Goal: Information Seeking & Learning: Learn about a topic

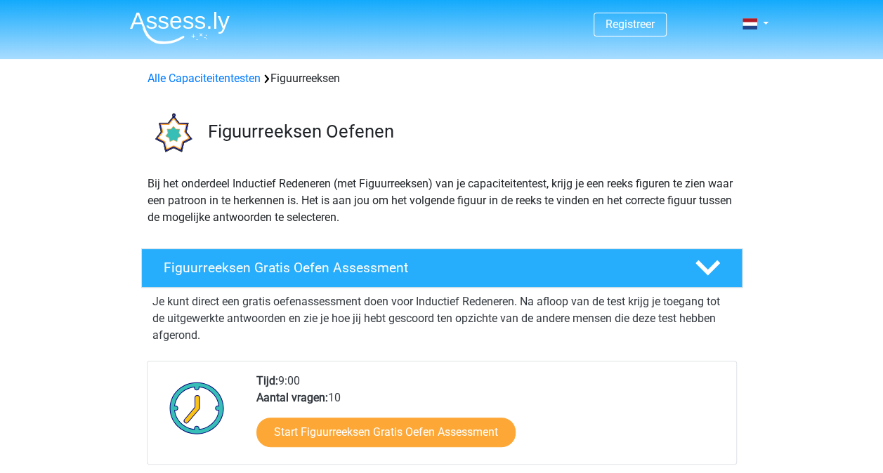
click at [306, 313] on p "Je kunt direct een gratis oefenassessment doen voor Inductief Redeneren. Na afl…" at bounding box center [441, 319] width 579 height 51
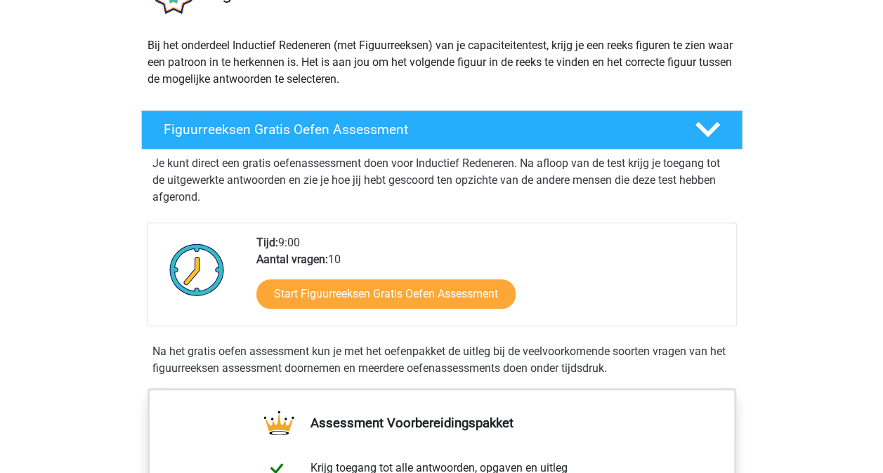
scroll to position [140, 0]
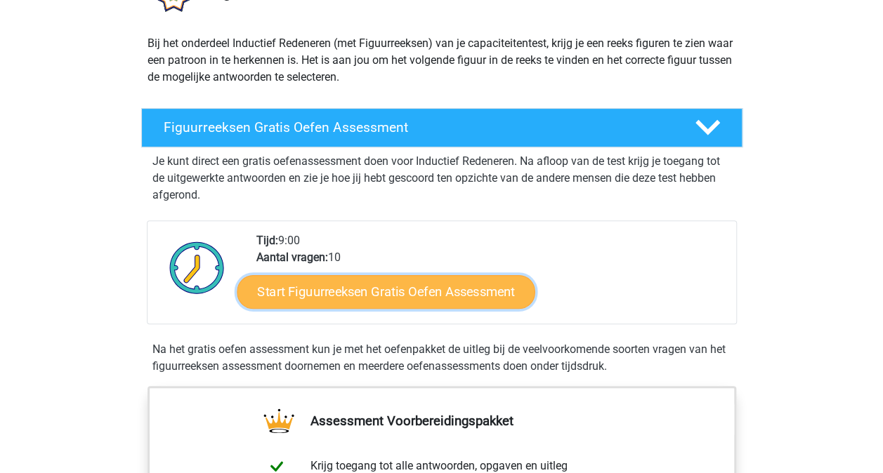
click at [341, 292] on link "Start Figuurreeksen Gratis Oefen Assessment" at bounding box center [386, 292] width 298 height 34
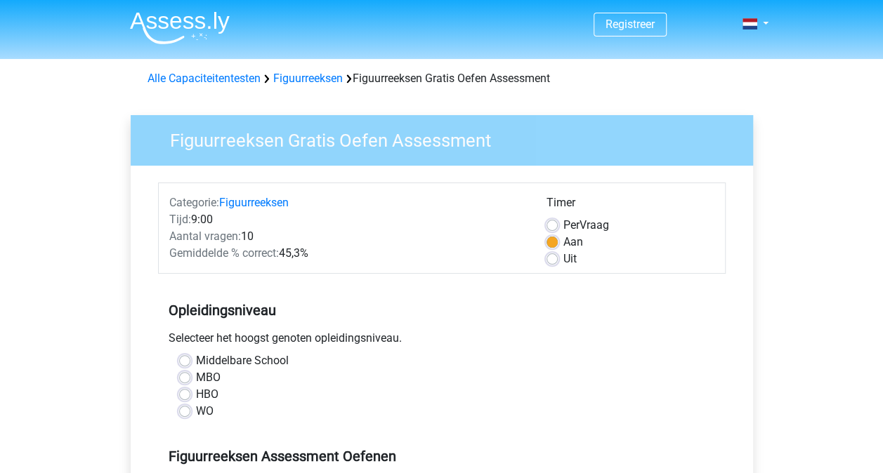
click at [196, 408] on label "WO" at bounding box center [205, 411] width 18 height 17
click at [187, 408] on input "WO" at bounding box center [184, 410] width 11 height 14
radio input "true"
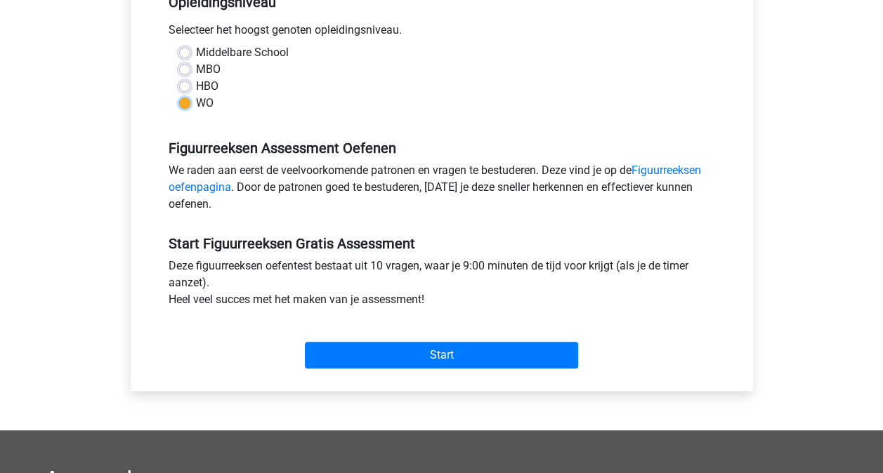
scroll to position [309, 0]
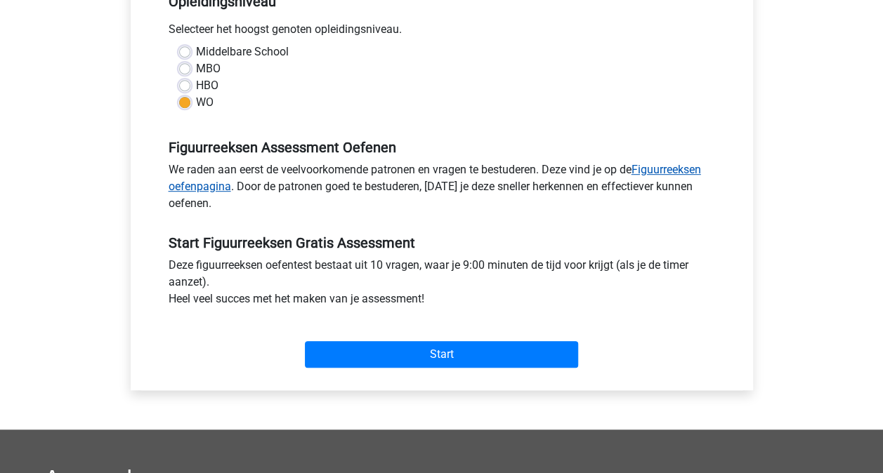
click at [673, 164] on link "Figuurreeksen oefenpagina" at bounding box center [435, 178] width 532 height 30
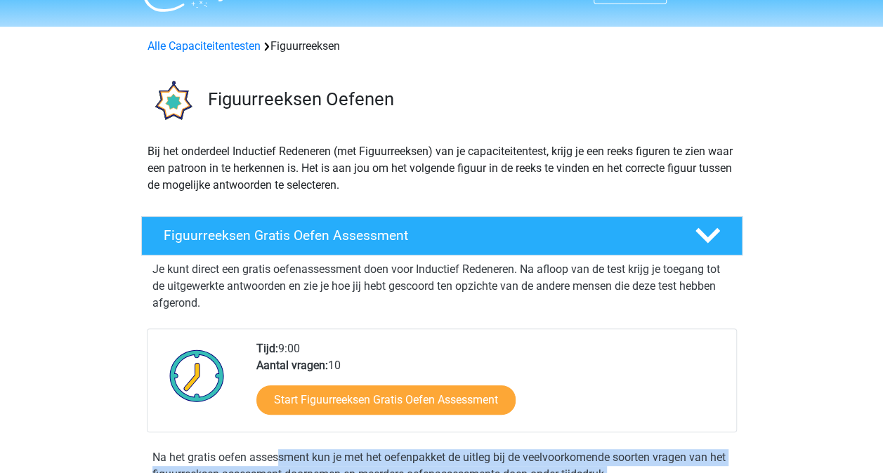
scroll to position [44, 0]
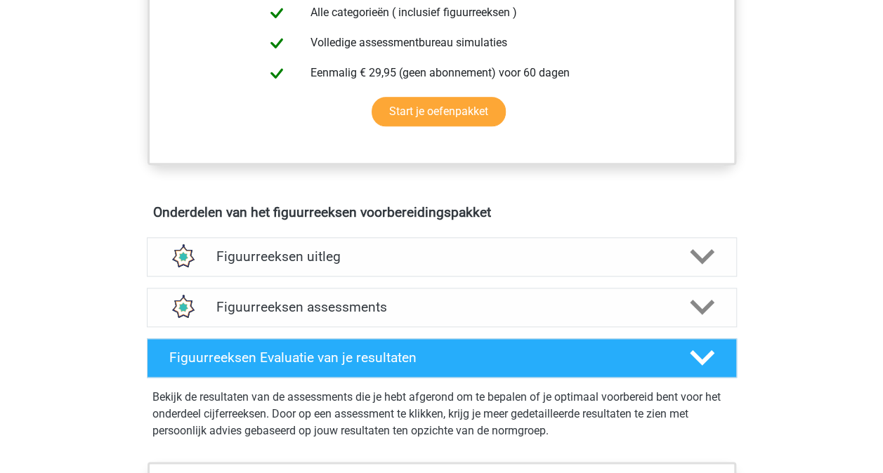
scroll to position [662, 0]
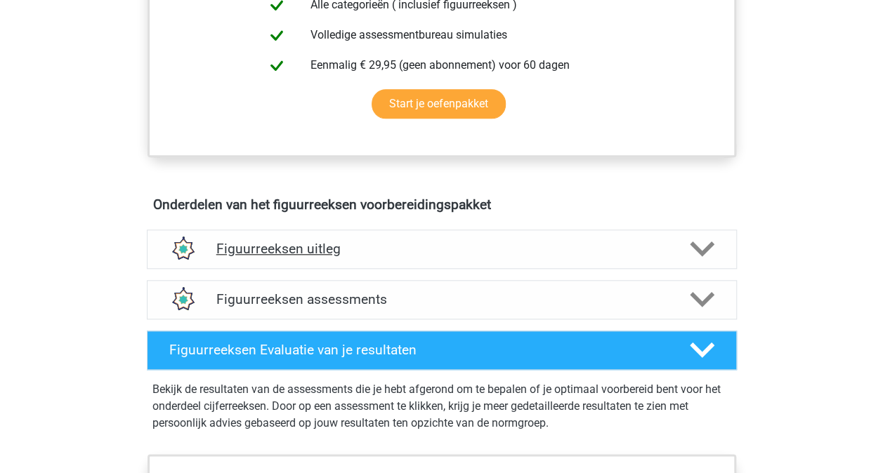
click at [705, 251] on icon at bounding box center [702, 249] width 25 height 25
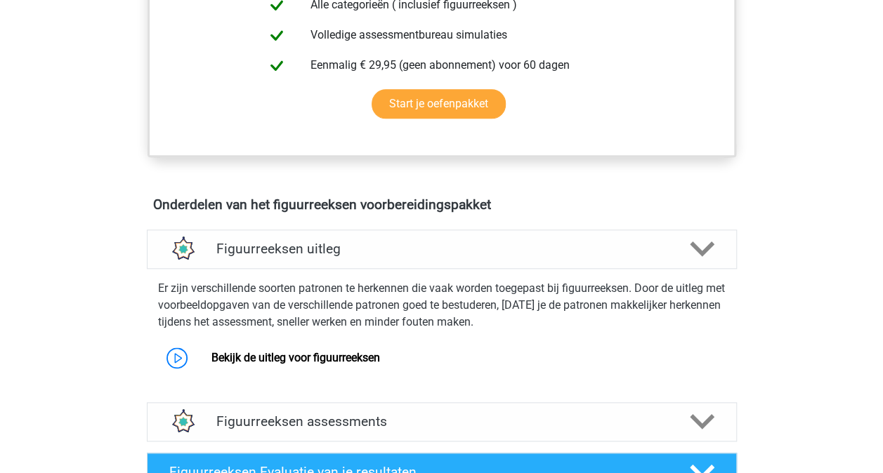
click at [409, 296] on p "Er zijn verschillende soorten patronen te herkennen die vaak worden toegepast b…" at bounding box center [441, 305] width 567 height 51
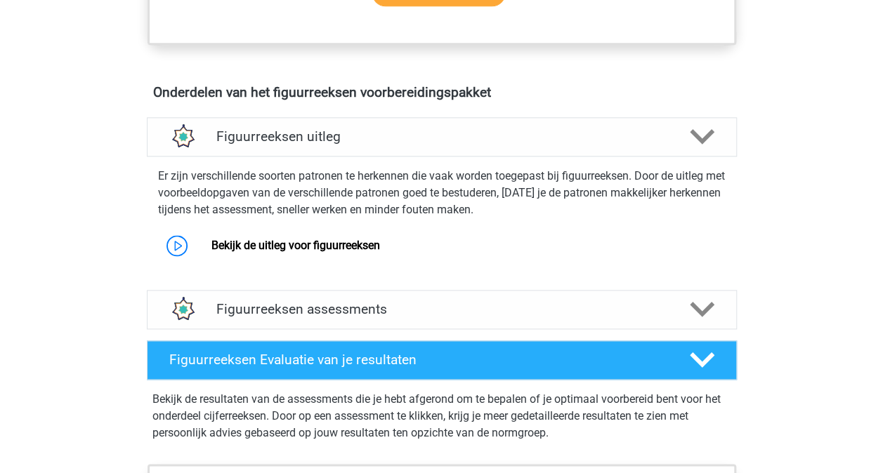
scroll to position [803, 0]
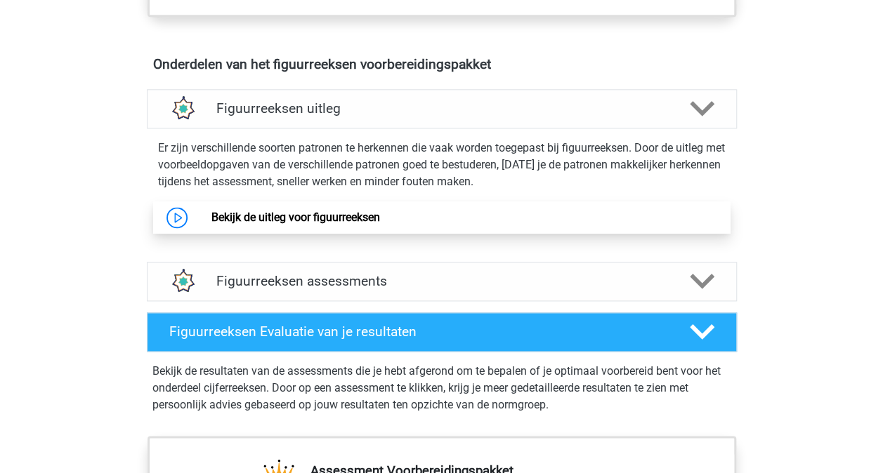
click at [230, 212] on link "Bekijk de uitleg voor figuurreeksen" at bounding box center [295, 217] width 169 height 13
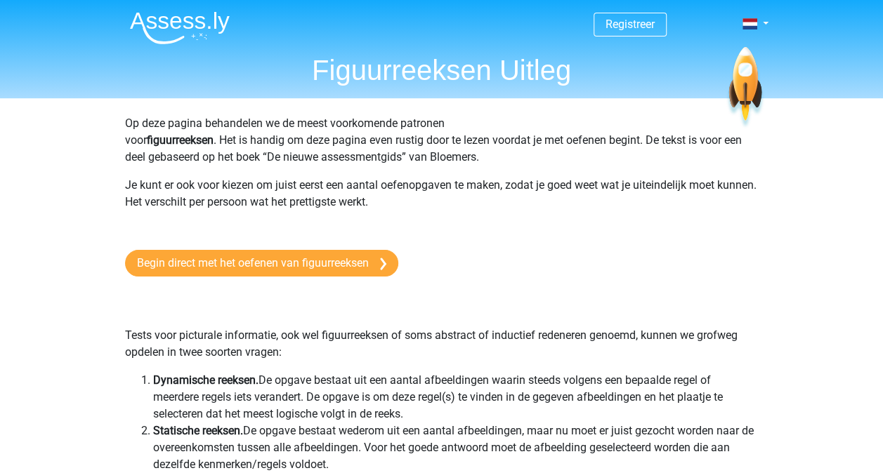
click at [263, 142] on p "Op deze pagina behandelen we de meest voorkomende patronen voor figuurreeksen .…" at bounding box center [441, 140] width 633 height 51
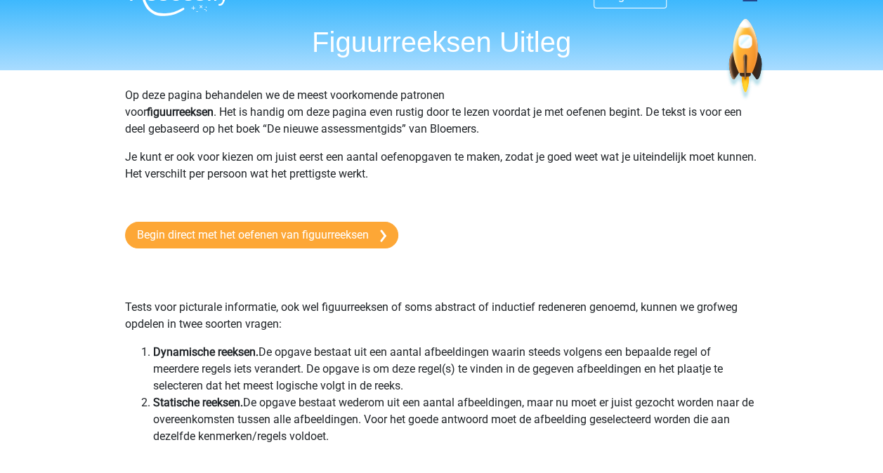
click at [311, 356] on li "Dynamische reeksen. De opgave bestaat uit een aantal afbeeldingen waarin steeds…" at bounding box center [455, 369] width 605 height 51
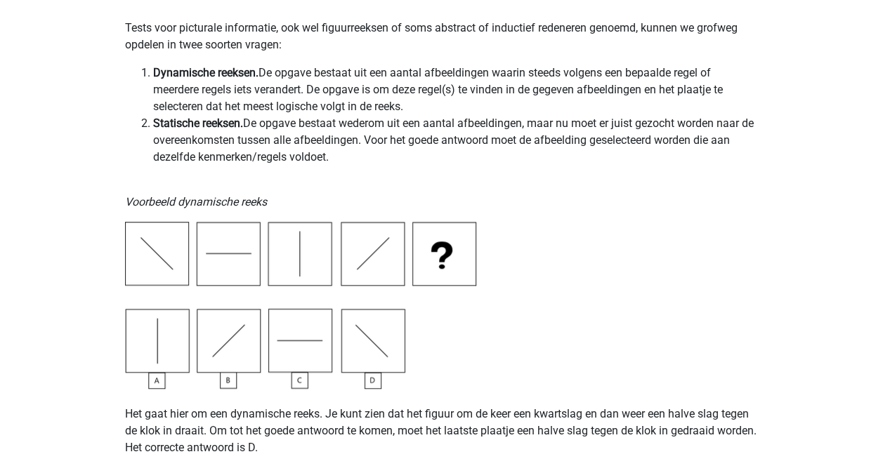
scroll to position [309, 0]
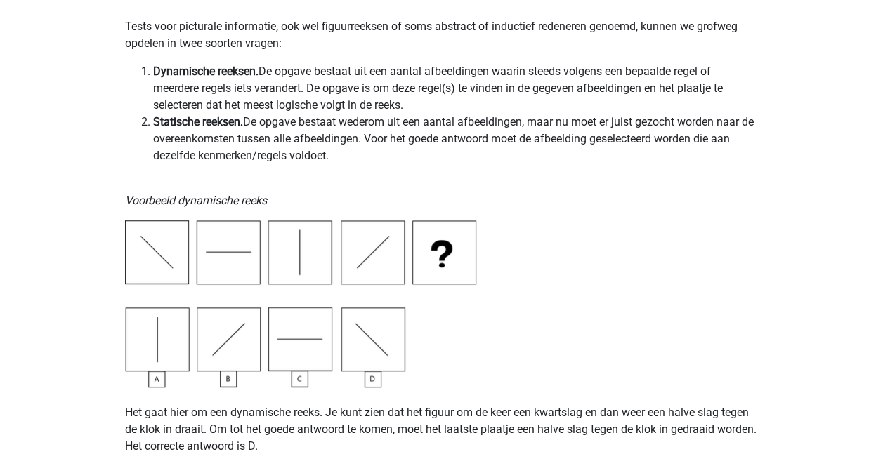
click at [470, 415] on p "Het gaat hier om een dynamische reeks. Je kunt zien dat het figuur om de keer e…" at bounding box center [441, 438] width 633 height 101
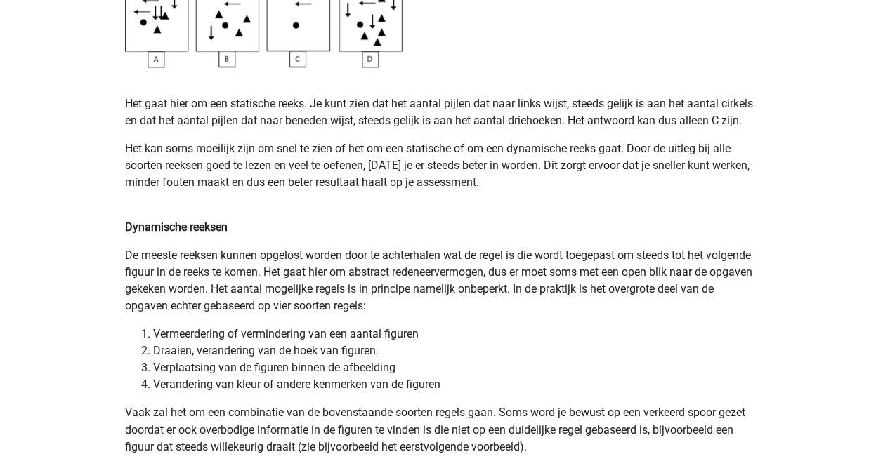
scroll to position [927, 0]
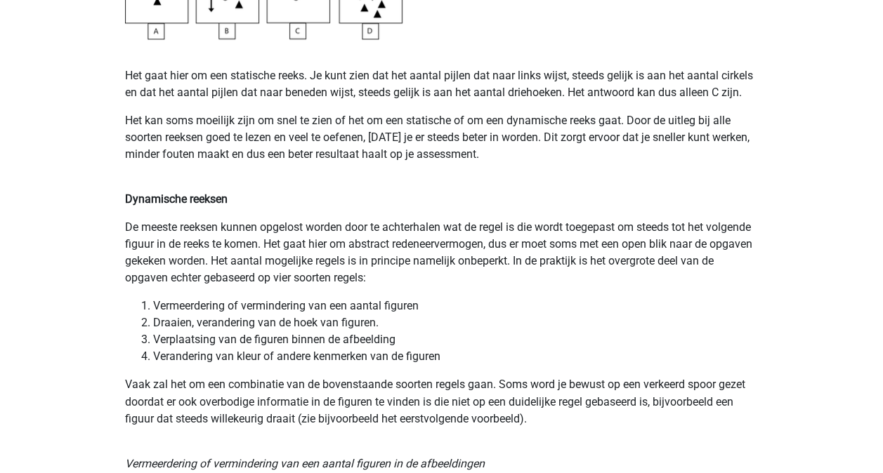
click at [513, 267] on p "De meeste reeksen kunnen opgelost worden door te achterhalen wat de regel is di…" at bounding box center [441, 252] width 633 height 67
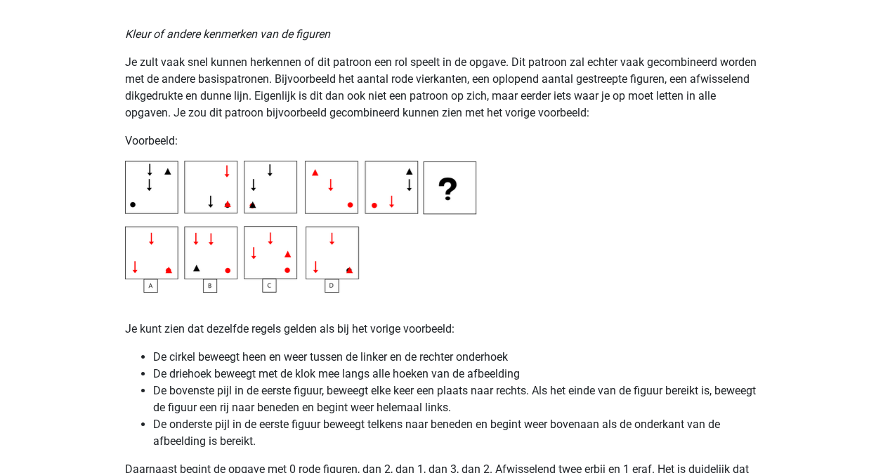
scroll to position [2500, 0]
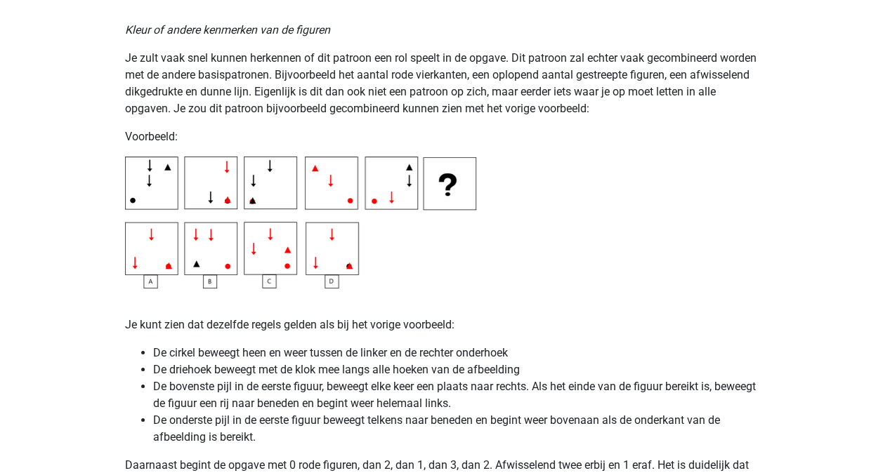
click at [372, 350] on li "De cirkel beweegt heen en weer tussen de linker en de rechter onderhoek" at bounding box center [455, 353] width 605 height 17
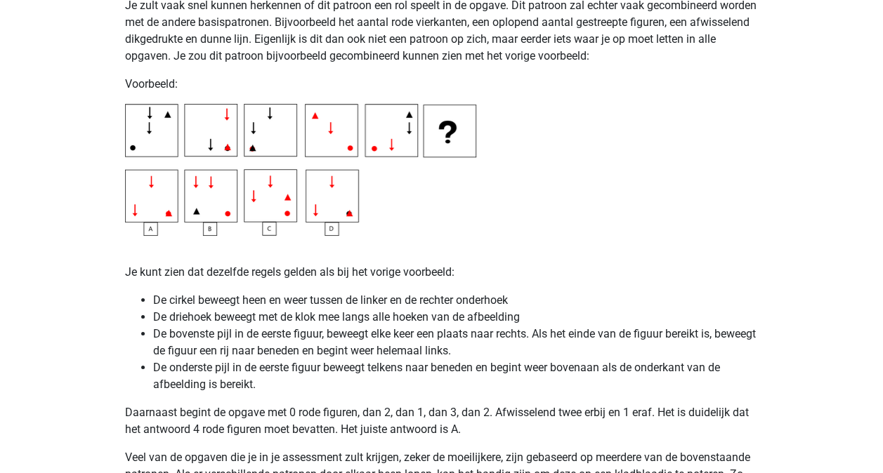
scroll to position [2556, 0]
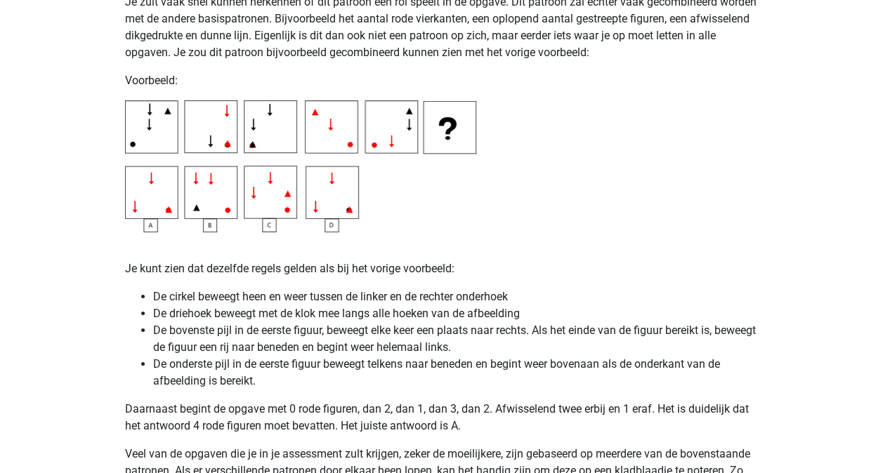
click at [238, 418] on p "Daarnaast begint de opgave met 0 rode figuren, dan 2, dan 1, dan 3, dan 2. Afwi…" at bounding box center [441, 418] width 633 height 34
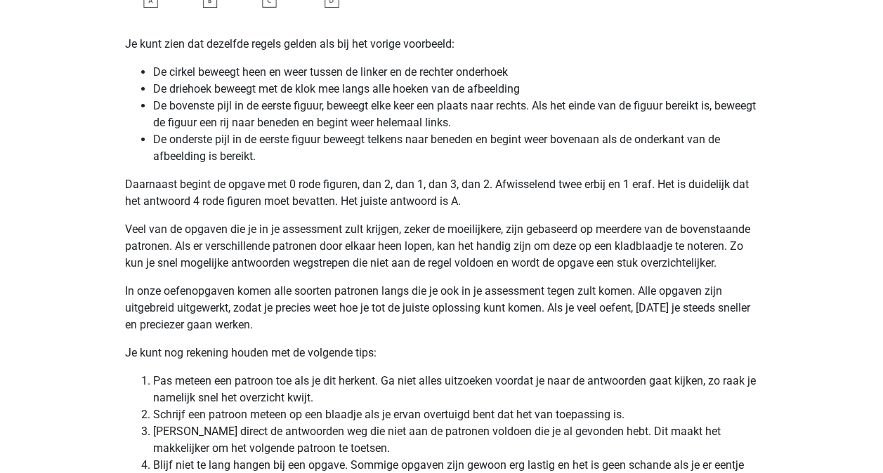
scroll to position [2809, 0]
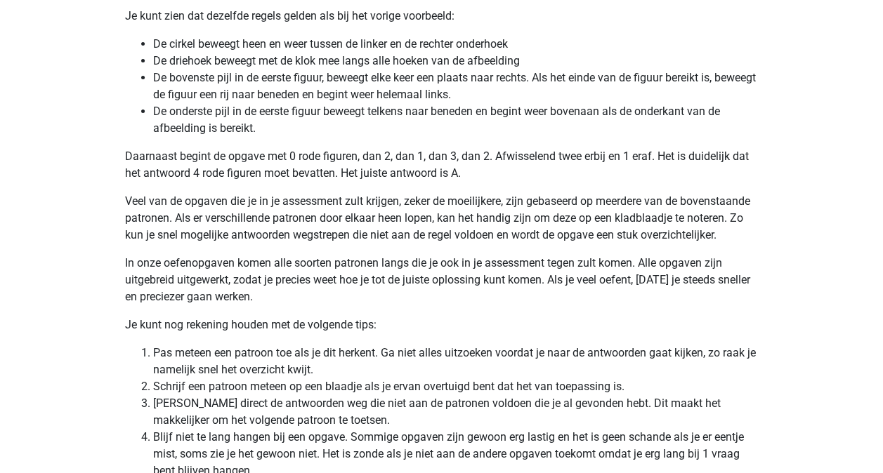
click at [419, 358] on li "Pas meteen een patroon toe als je dit herkent. Ga niet alles uitzoeken voordat …" at bounding box center [455, 362] width 605 height 34
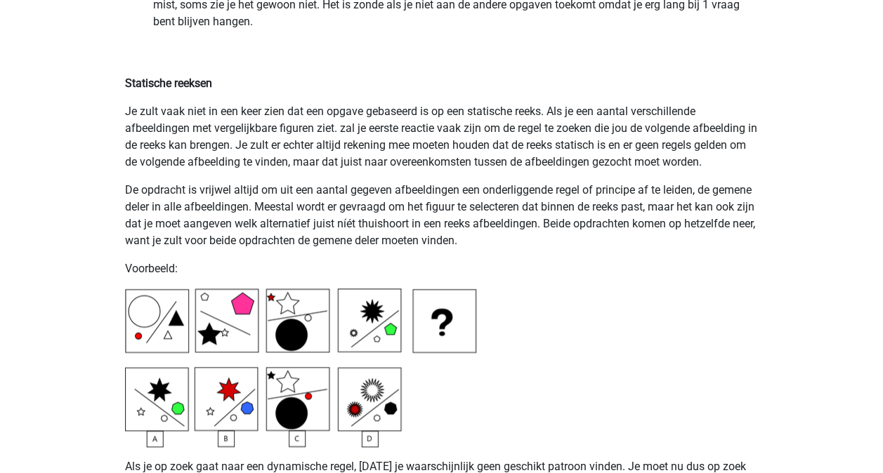
scroll to position [3287, 0]
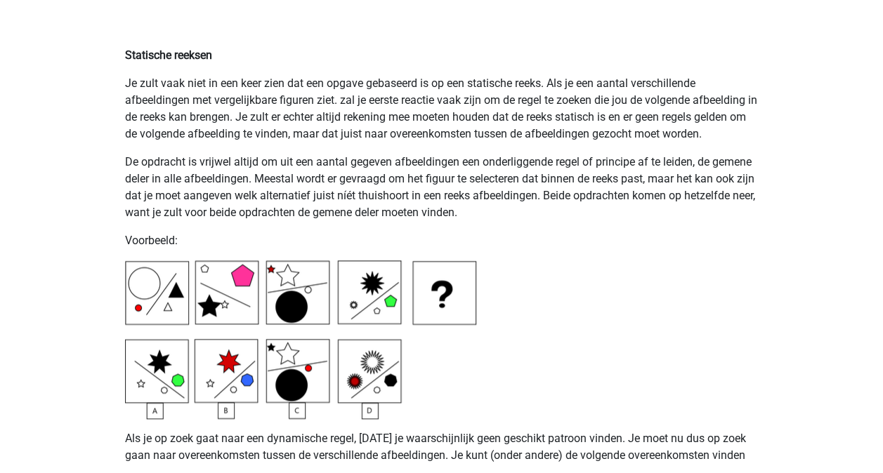
click at [464, 440] on p "Als je op zoek gaat naar een dynamische regel, [DATE] je waarschijnlijk geen ge…" at bounding box center [441, 448] width 633 height 34
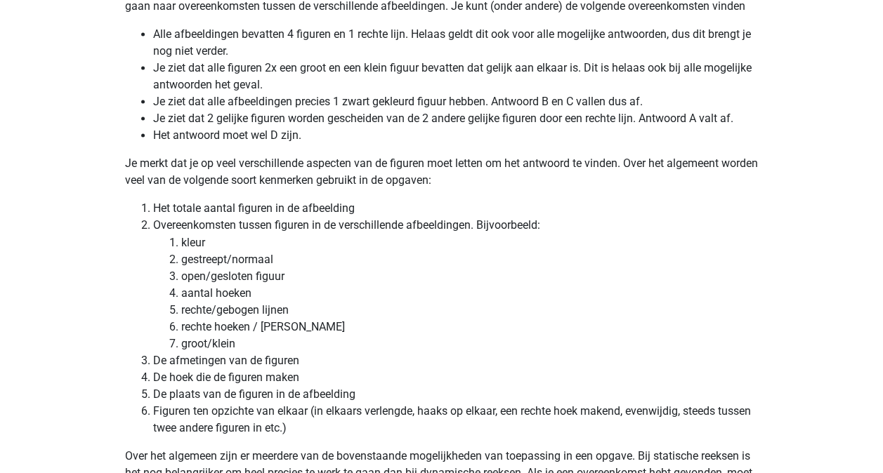
scroll to position [3764, 0]
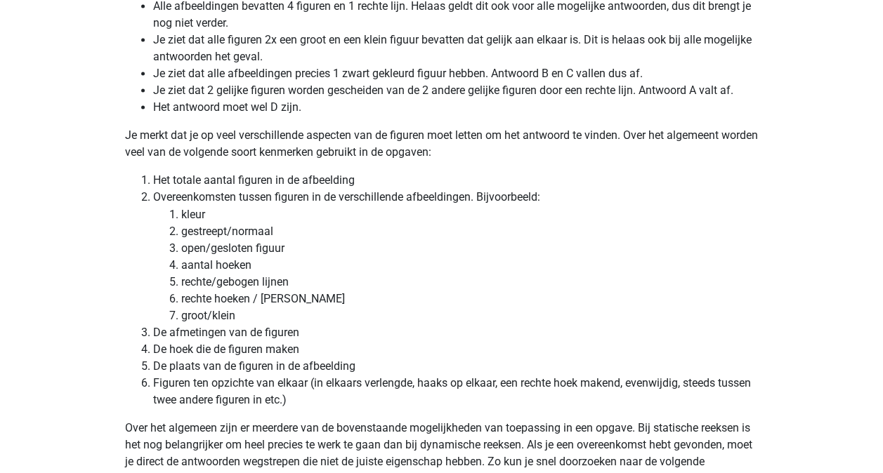
click at [225, 360] on li "De plaats van de figuren in de afbeelding" at bounding box center [455, 365] width 605 height 17
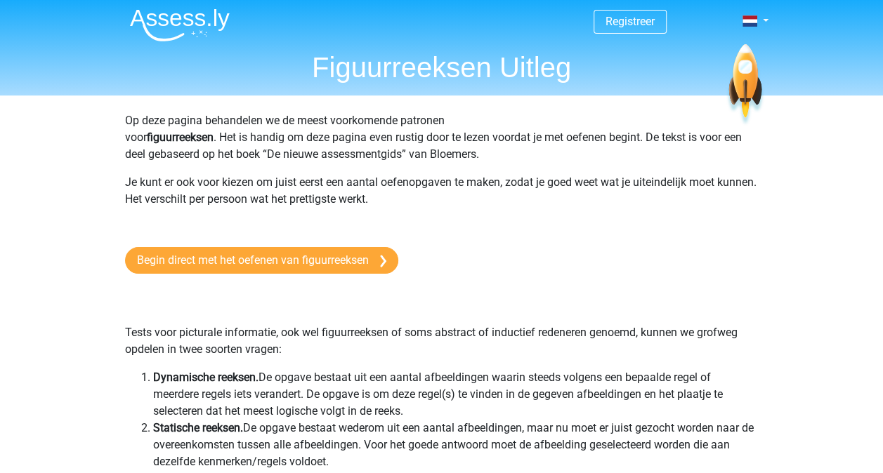
scroll to position [0, 0]
